Goal: Information Seeking & Learning: Learn about a topic

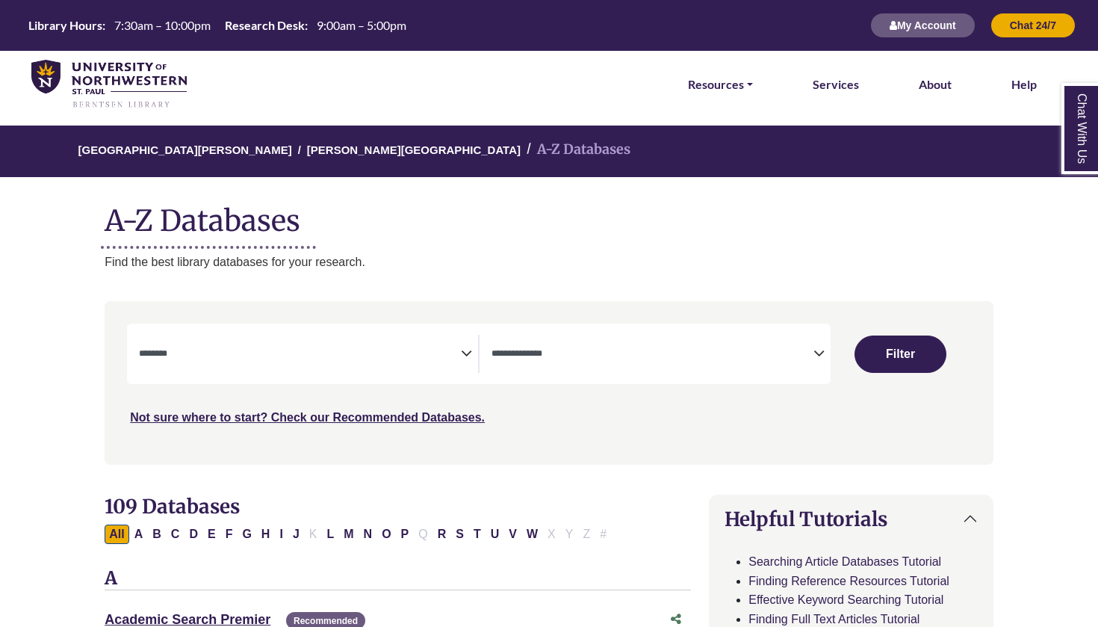
select select "Database Subject Filter"
select select "Database Types Filter"
click at [738, 87] on link "Resources" at bounding box center [720, 84] width 65 height 19
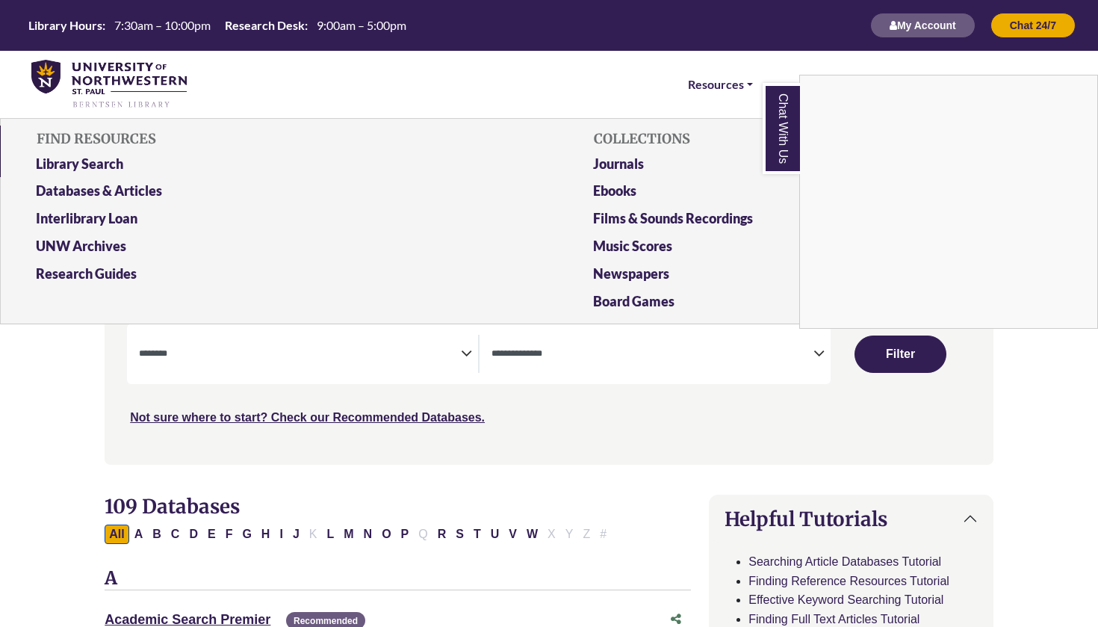
click at [110, 189] on div "Chat With Us" at bounding box center [549, 313] width 1098 height 627
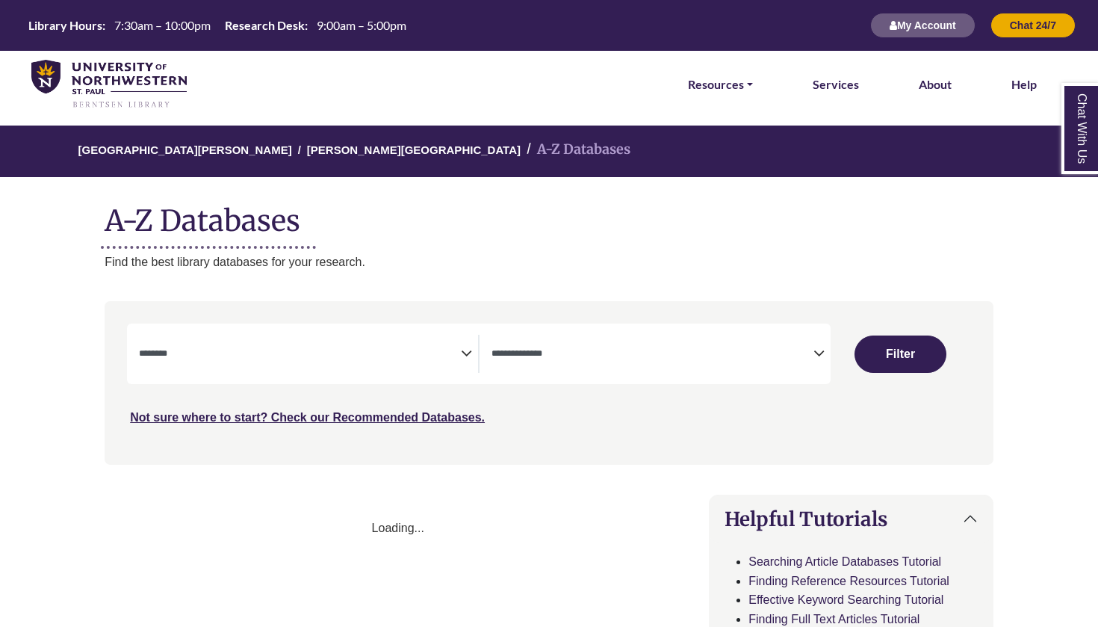
select select "Database Subject Filter"
select select "Database Types Filter"
select select "Database Subject Filter"
select select "Database Types Filter"
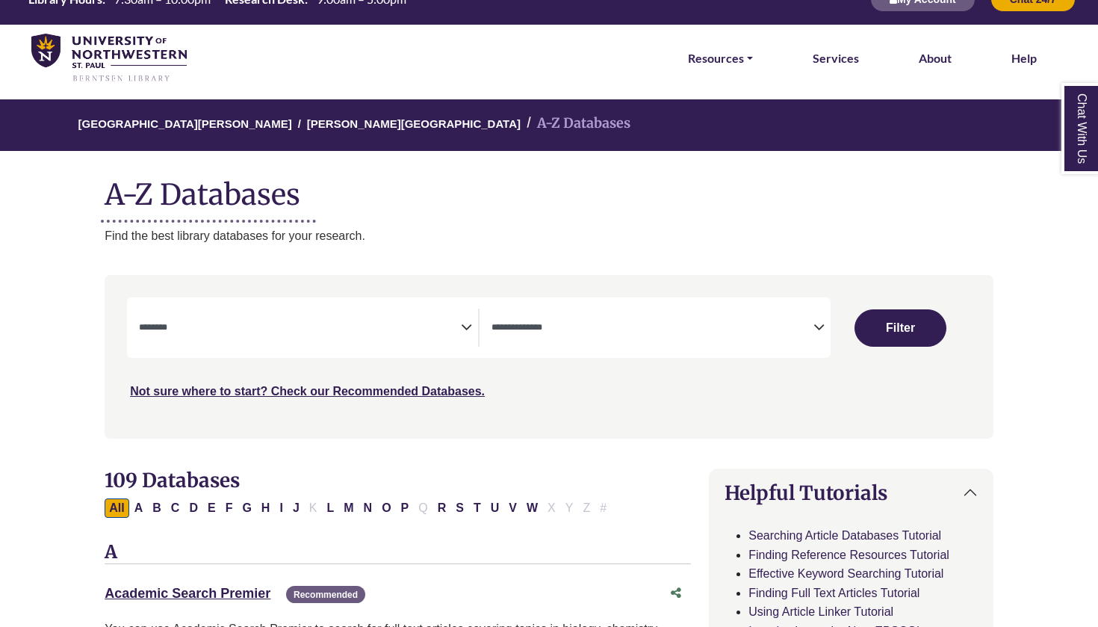
scroll to position [35, 0]
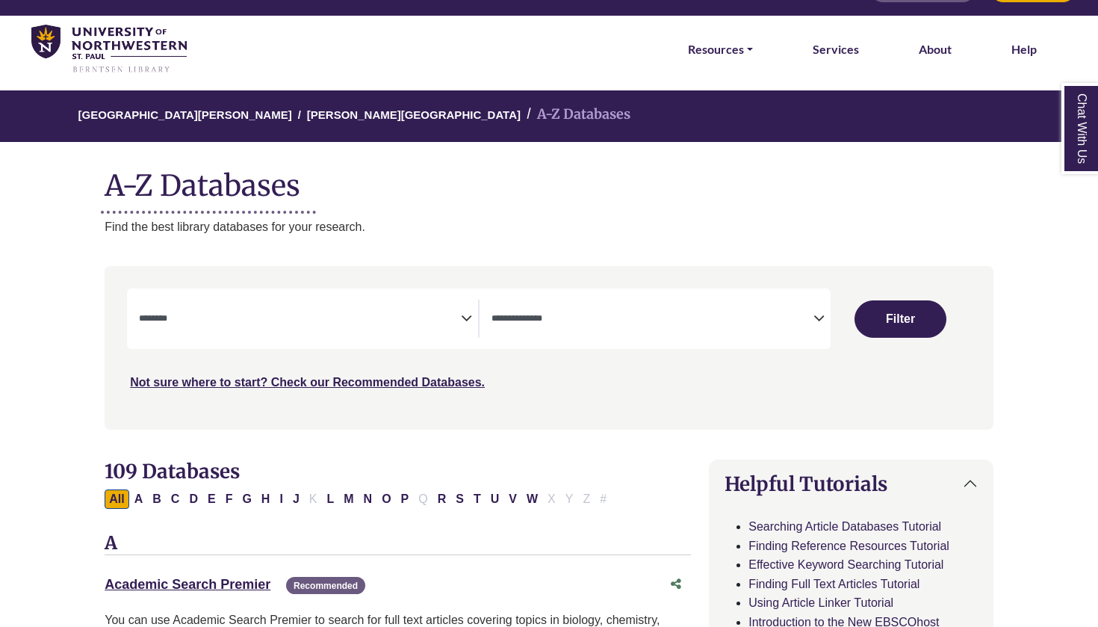
click at [364, 328] on span "Search filters" at bounding box center [300, 319] width 322 height 38
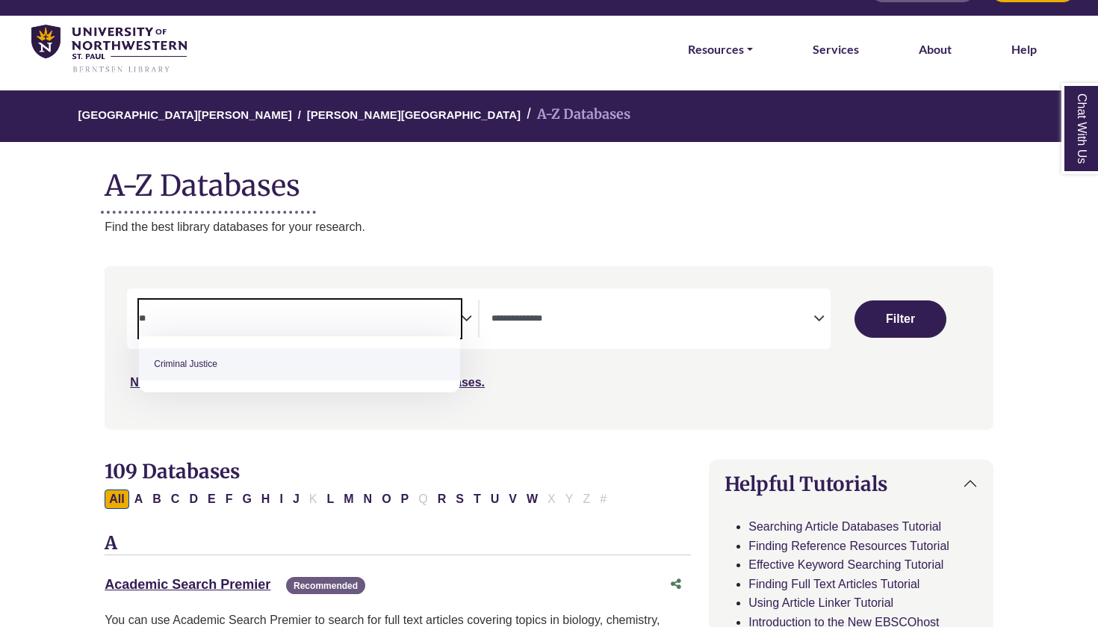
type textarea "**"
select select "******"
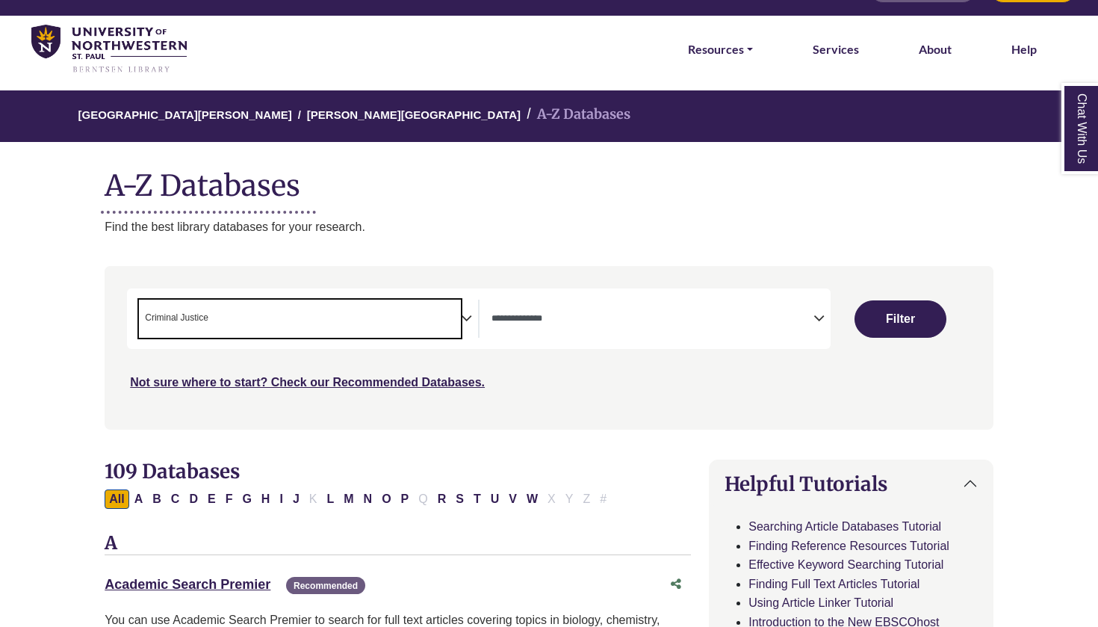
click at [657, 328] on span "Search filters" at bounding box center [652, 319] width 322 height 38
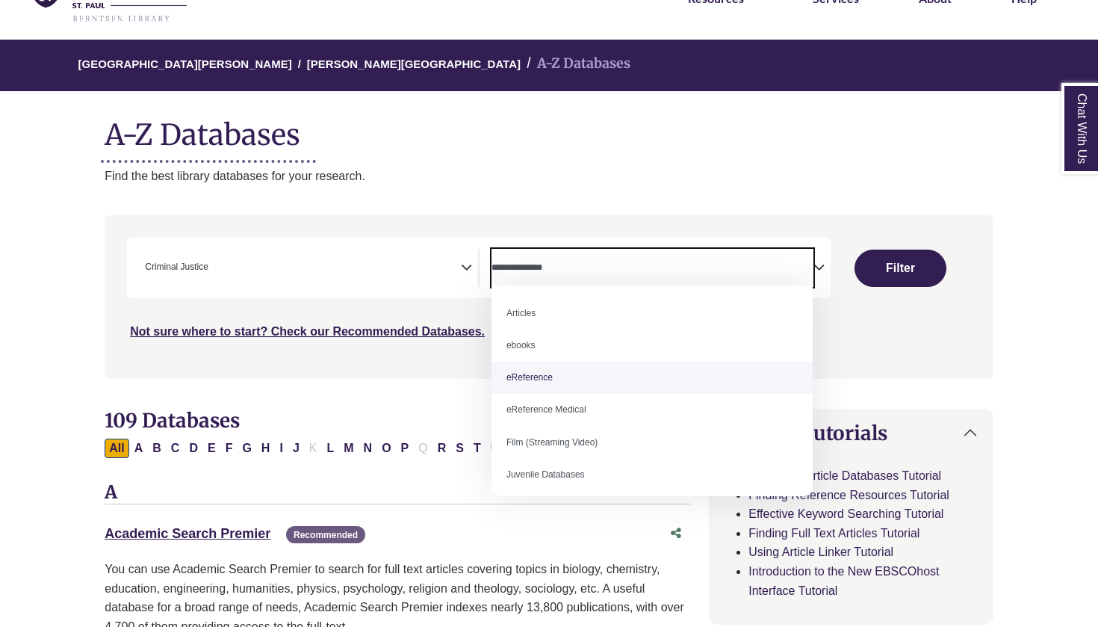
scroll to position [0, 0]
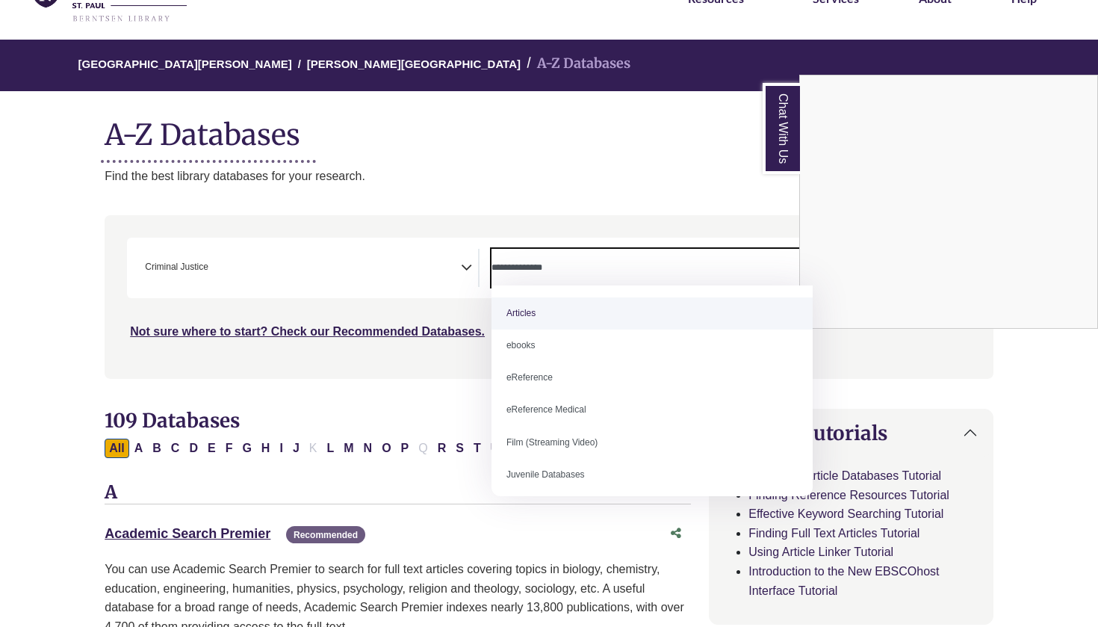
select select "*****"
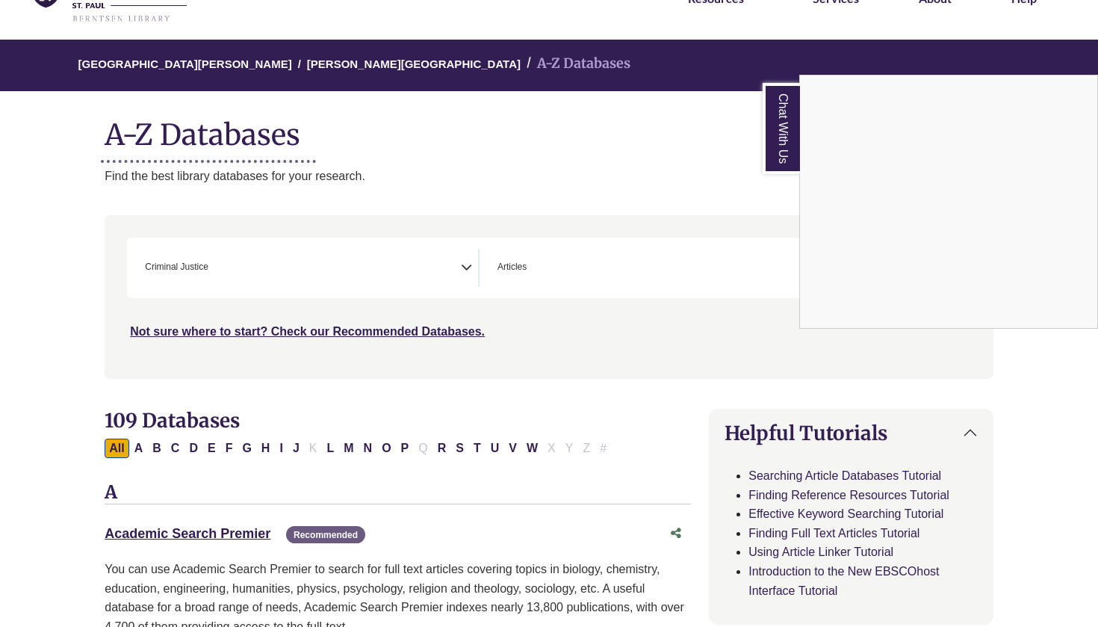
click at [890, 376] on div "Chat With Us" at bounding box center [549, 313] width 1098 height 627
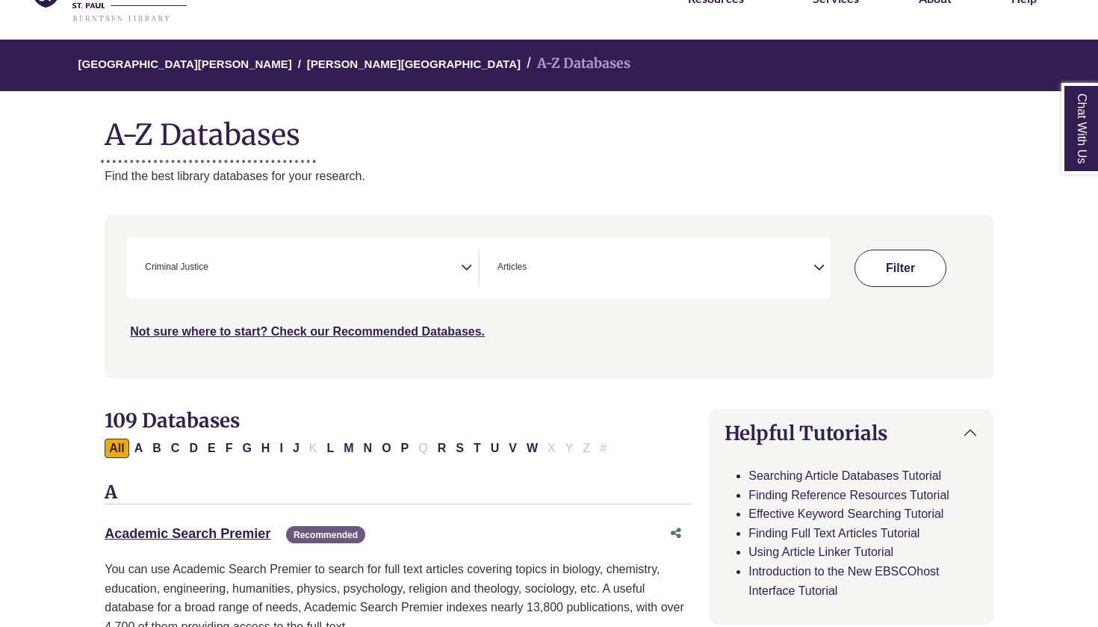
click at [900, 270] on button "Filter" at bounding box center [900, 267] width 92 height 37
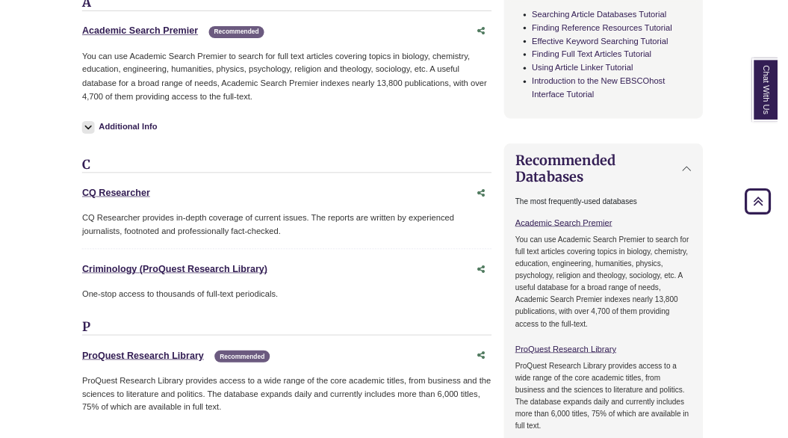
scroll to position [834, 2]
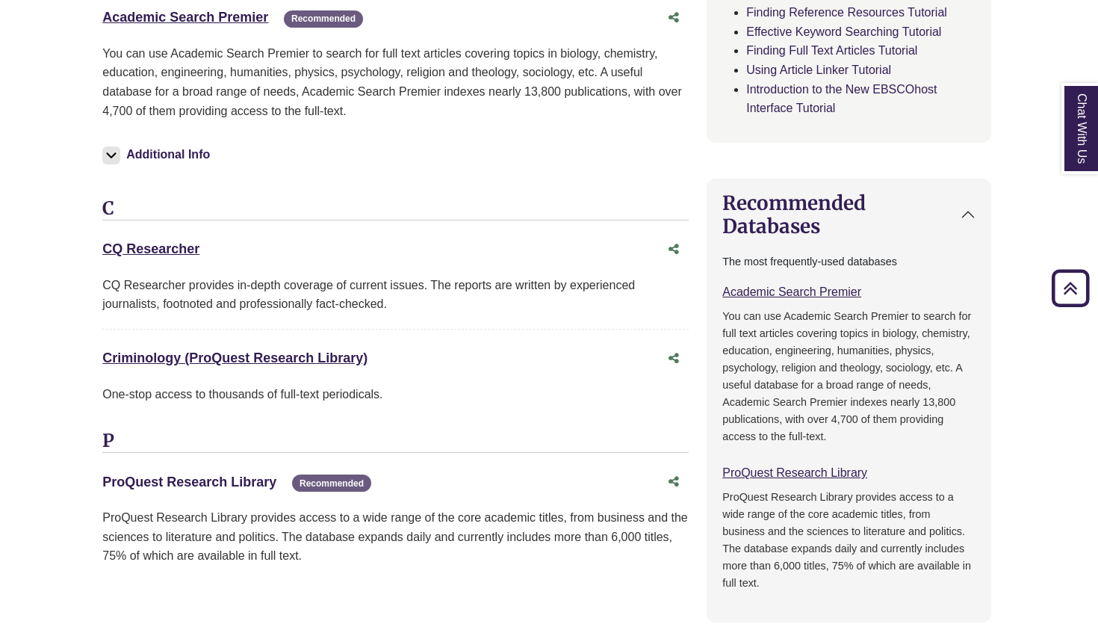
click at [212, 474] on link "ProQuest Research Library This link opens in a new window" at bounding box center [189, 481] width 174 height 15
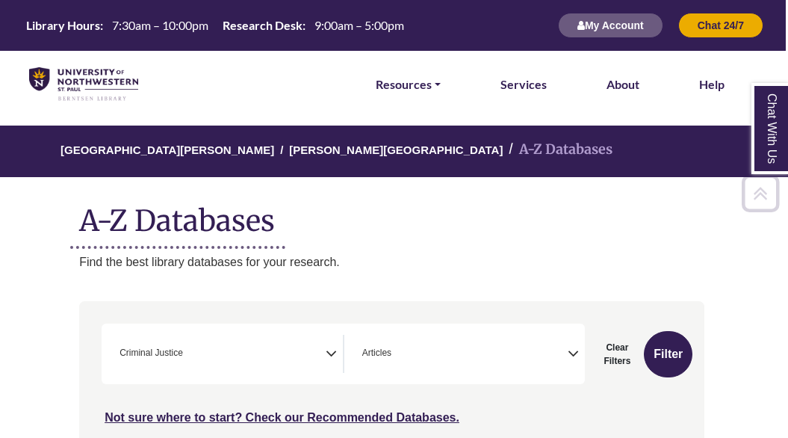
scroll to position [0, 2]
click at [407, 81] on link "Resources" at bounding box center [408, 84] width 65 height 19
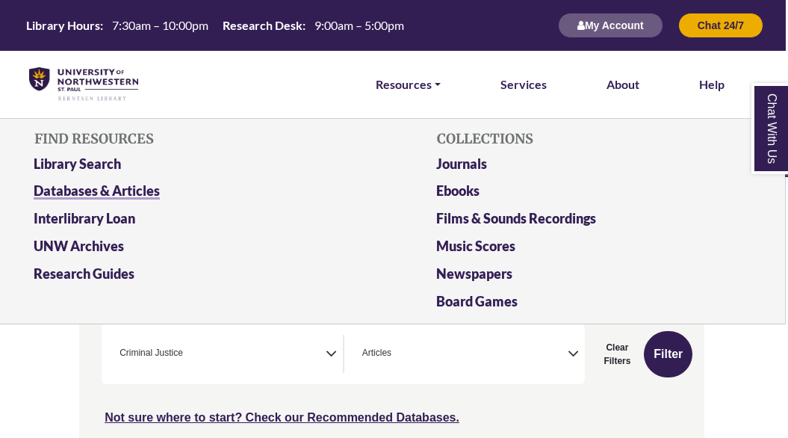
click at [328, 204] on link "Databases & Articles" at bounding box center [190, 194] width 337 height 28
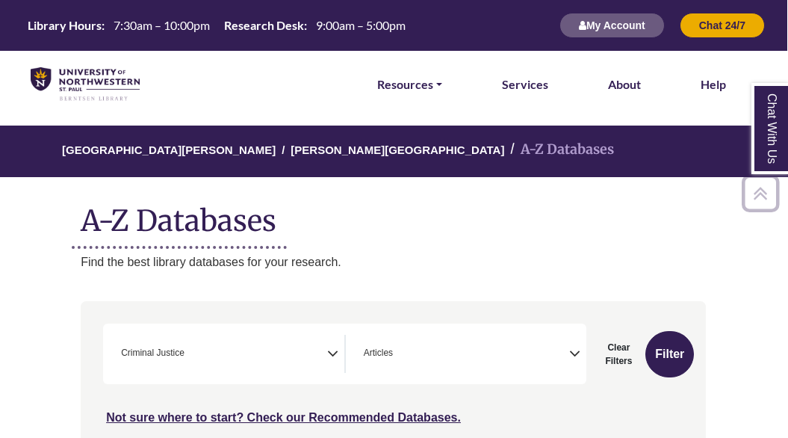
scroll to position [0, 1]
click at [432, 84] on link "Resources" at bounding box center [409, 84] width 65 height 19
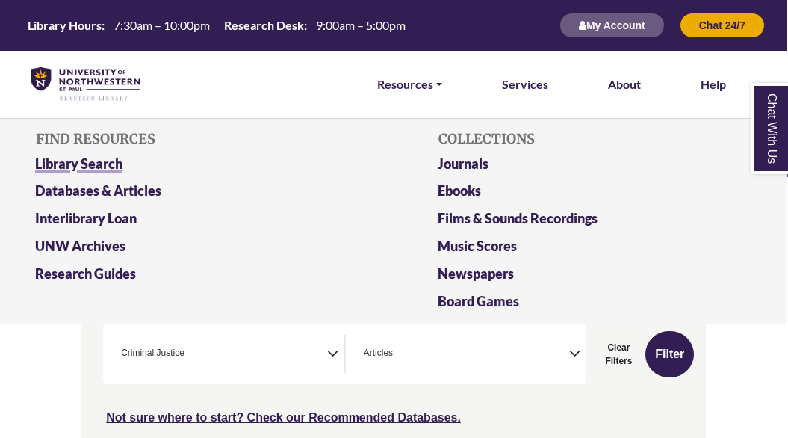
click at [106, 162] on link "Library Search" at bounding box center [192, 167] width 337 height 28
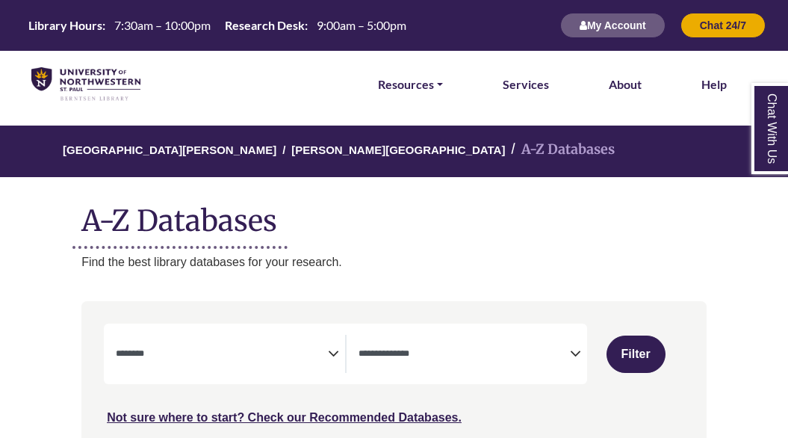
select select "Database Subject Filter"
select select "Database Types Filter"
select select "Database Subject Filter"
select select "Database Types Filter"
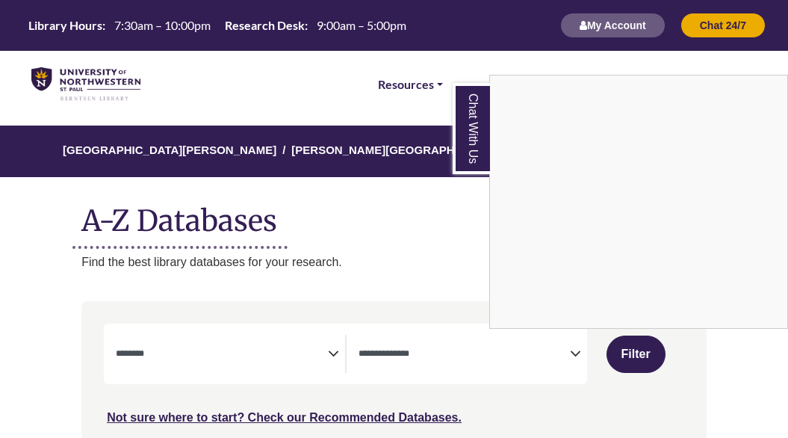
click at [224, 64] on div "Chat With Us" at bounding box center [394, 219] width 788 height 438
